Goal: Transaction & Acquisition: Purchase product/service

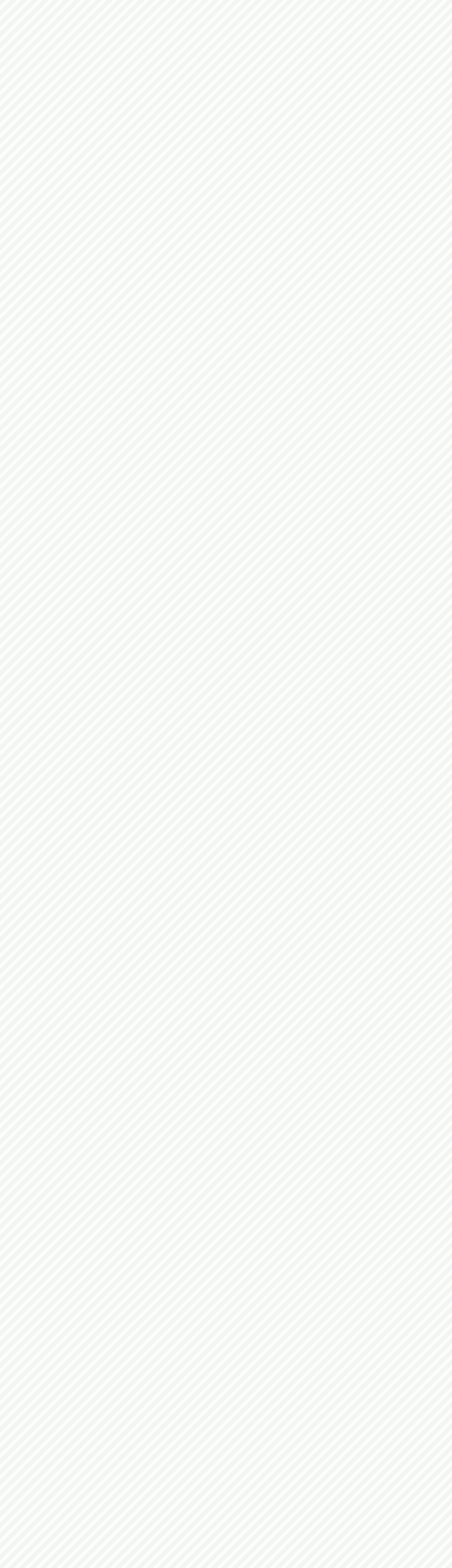
click at [441, 0] on html at bounding box center [226, 0] width 452 height 0
click at [422, 0] on html at bounding box center [226, 0] width 452 height 0
click at [246, 0] on html at bounding box center [226, 0] width 452 height 0
click at [2, 0] on html at bounding box center [226, 0] width 452 height 0
